Goal: Book appointment/travel/reservation

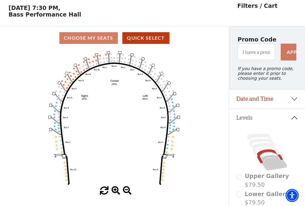
scroll to position [28, 0]
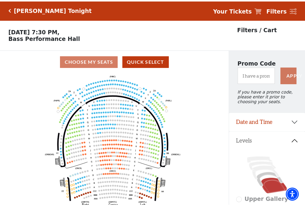
scroll to position [28, 0]
